Goal: Find specific page/section: Find specific page/section

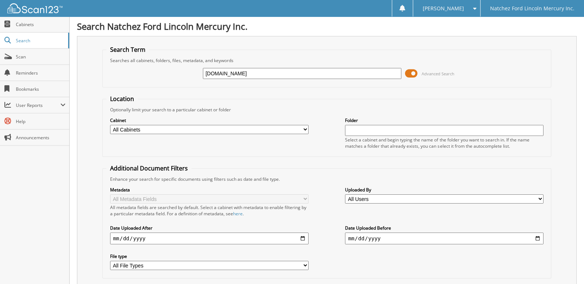
type input "[DOMAIN_NAME]"
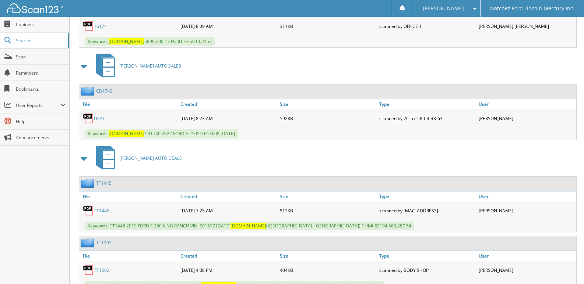
scroll to position [458, 0]
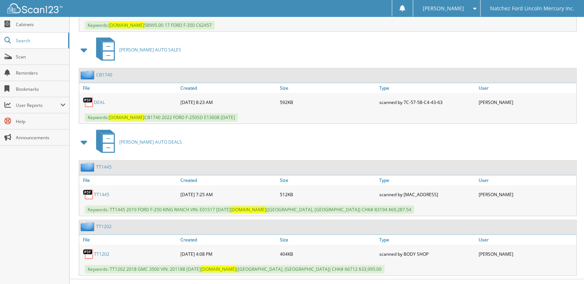
click at [98, 251] on link "TT1202" at bounding box center [101, 254] width 15 height 6
click at [22, 20] on link "Cabinets" at bounding box center [34, 25] width 69 height 16
